Goal: Check status: Check status

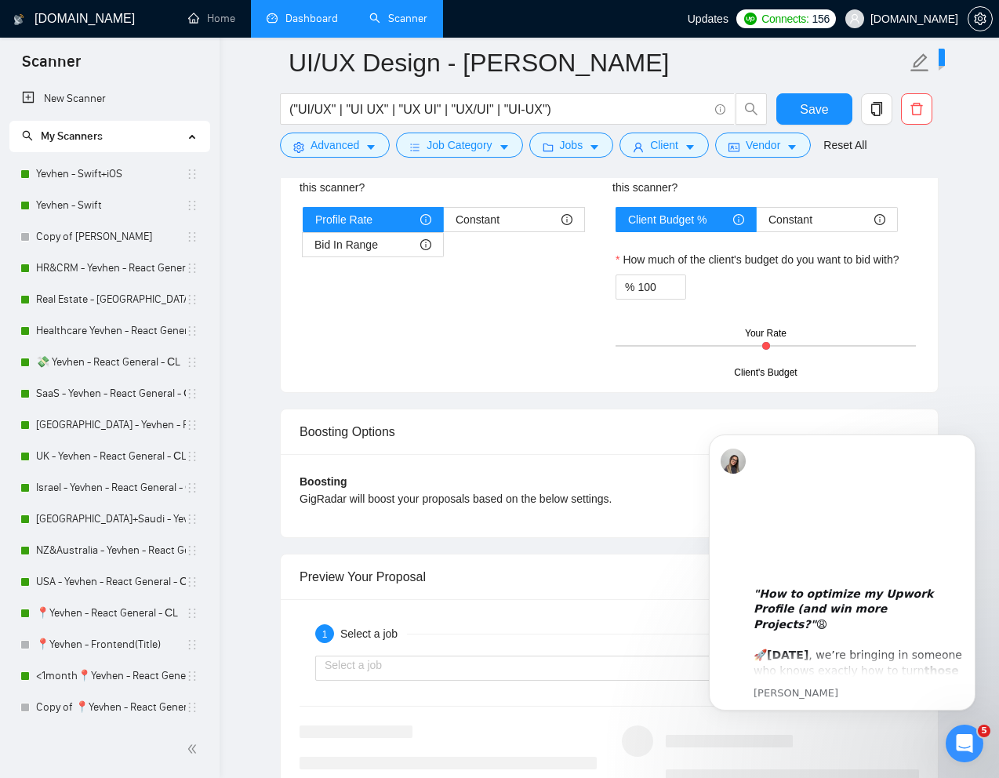
click at [300, 15] on link "Dashboard" at bounding box center [302, 18] width 71 height 13
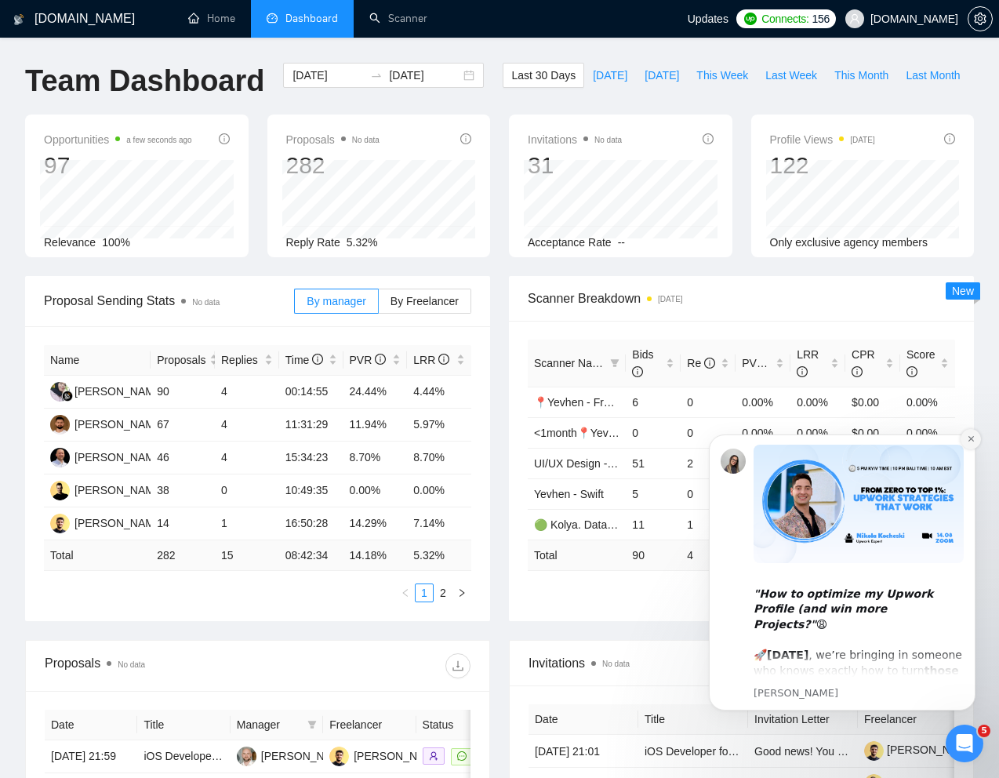
click at [972, 438] on icon "Dismiss notification" at bounding box center [970, 438] width 5 height 5
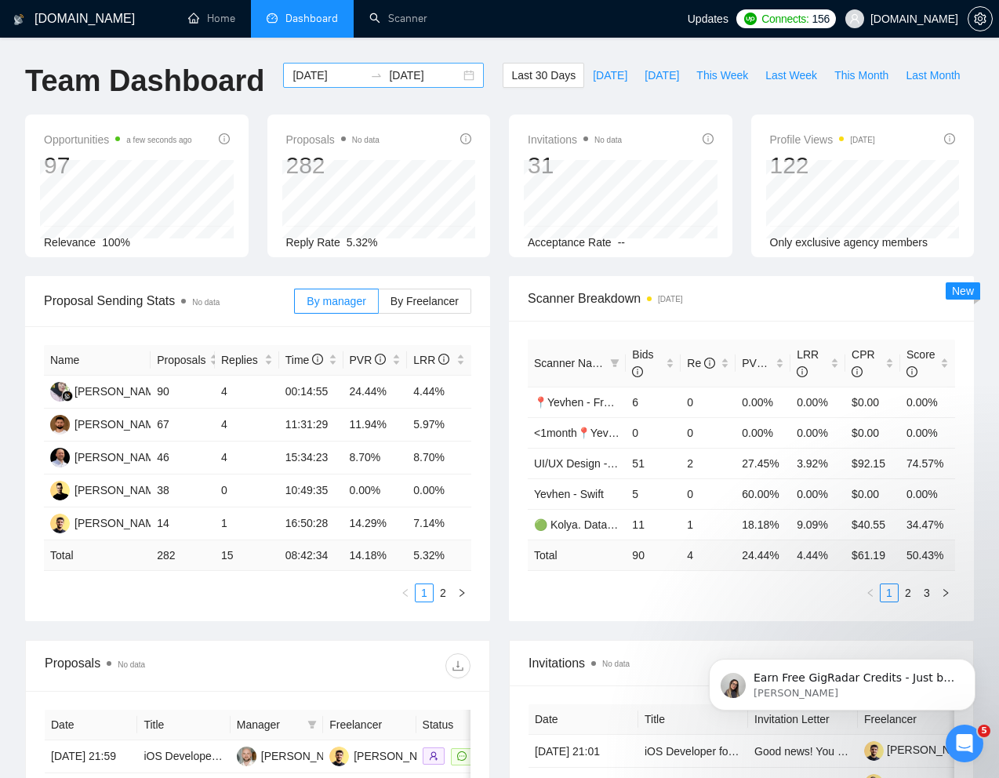
click at [329, 85] on div "[DATE] [DATE]" at bounding box center [383, 75] width 201 height 25
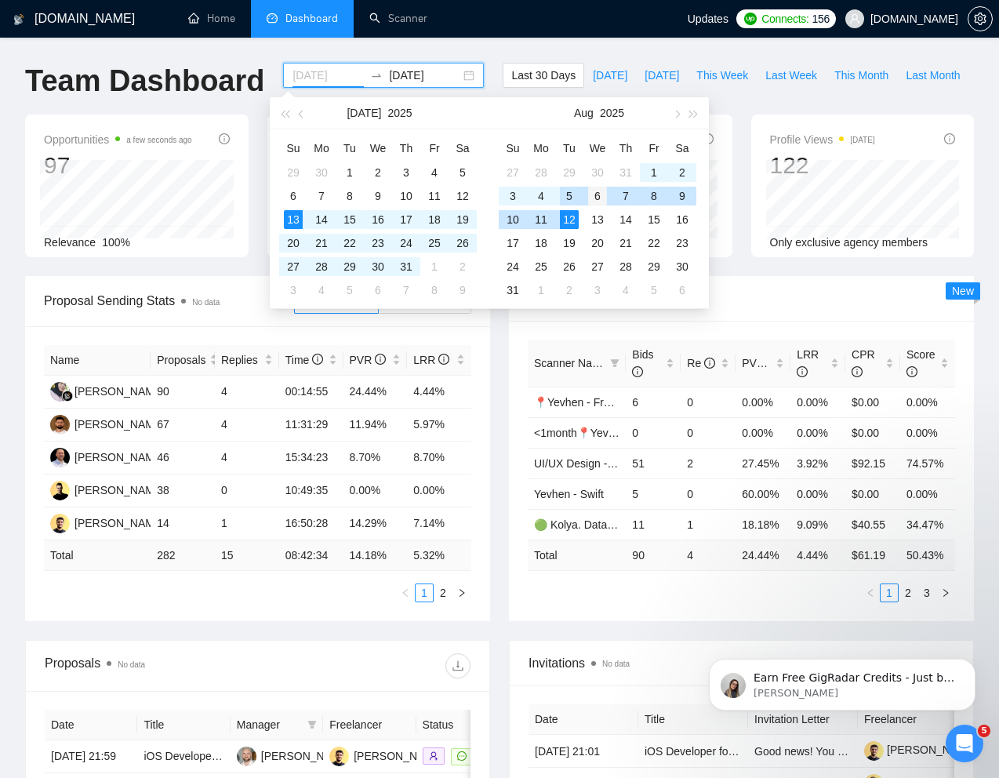
type input "[DATE]"
click at [601, 191] on div "6" at bounding box center [597, 196] width 19 height 19
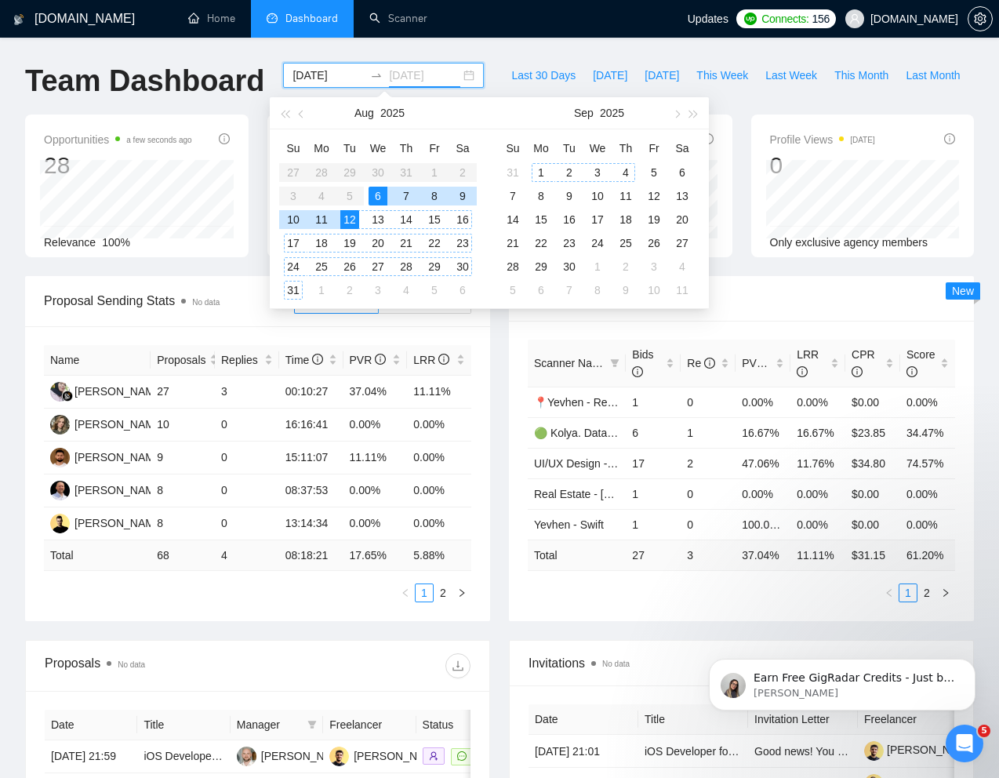
type input "[DATE]"
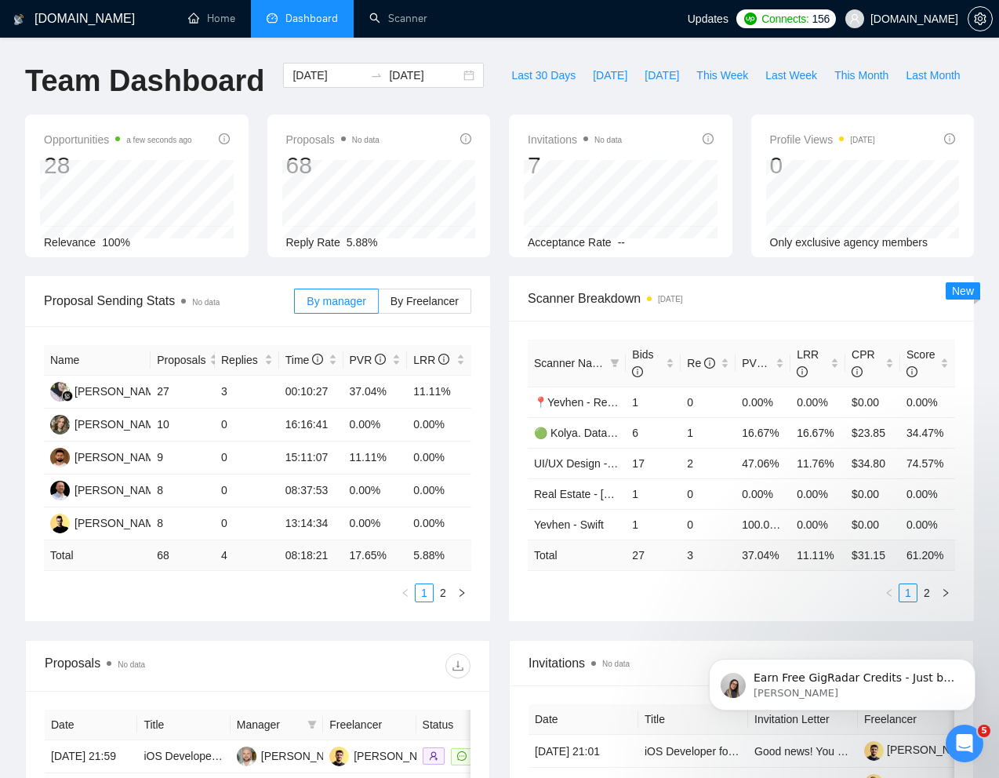
click at [610, 73] on div "Team Dashboard [DATE] [DATE] Last 30 Days [DATE] [DATE] This Week Last Week Thi…" at bounding box center [500, 89] width 968 height 52
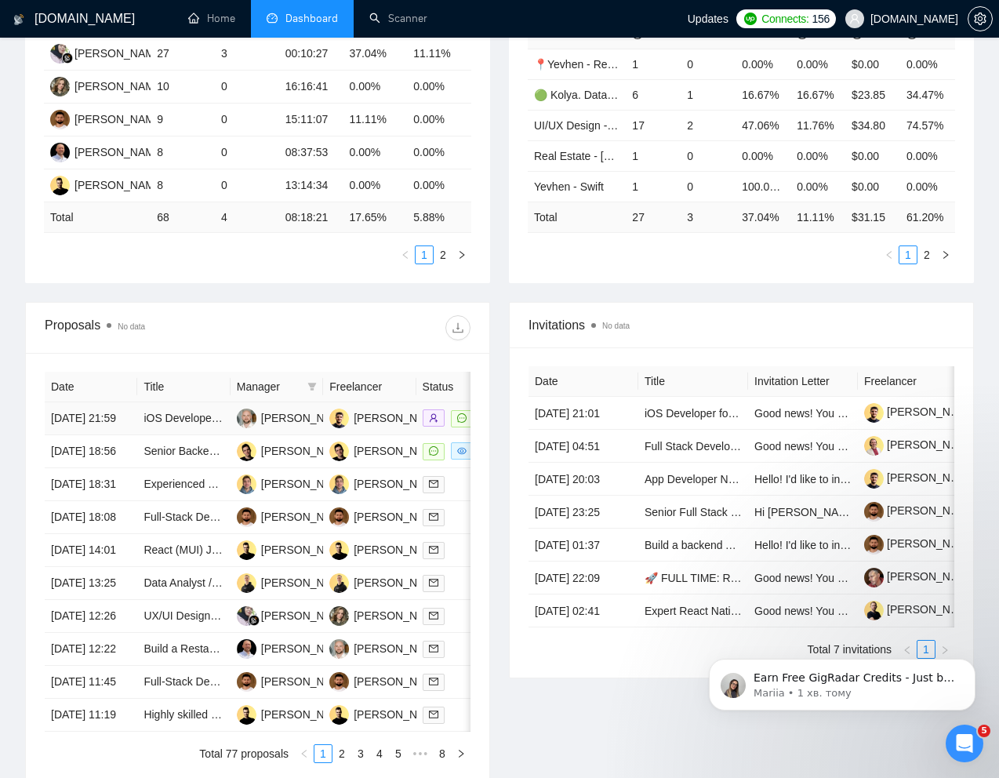
click at [457, 423] on icon "message" at bounding box center [461, 417] width 9 height 9
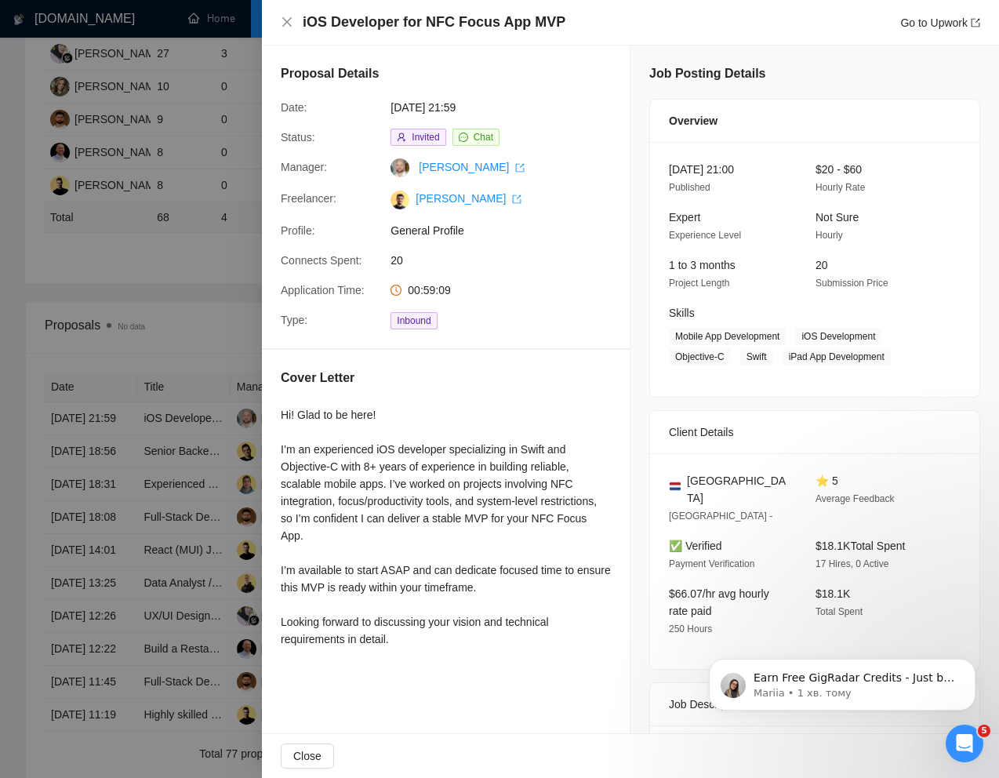
click at [174, 401] on div at bounding box center [499, 389] width 999 height 778
